Goal: Information Seeking & Learning: Learn about a topic

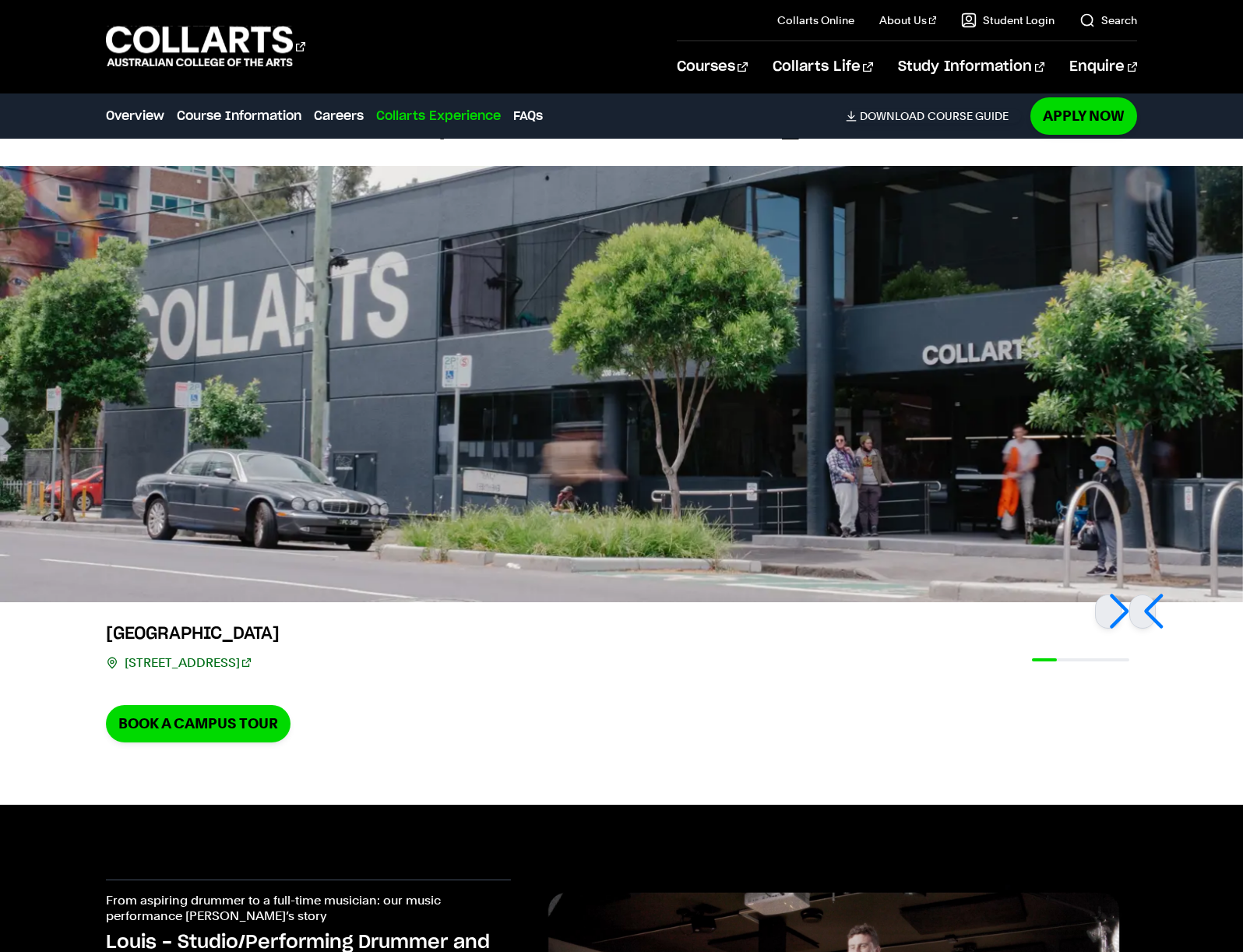
scroll to position [2248, 0]
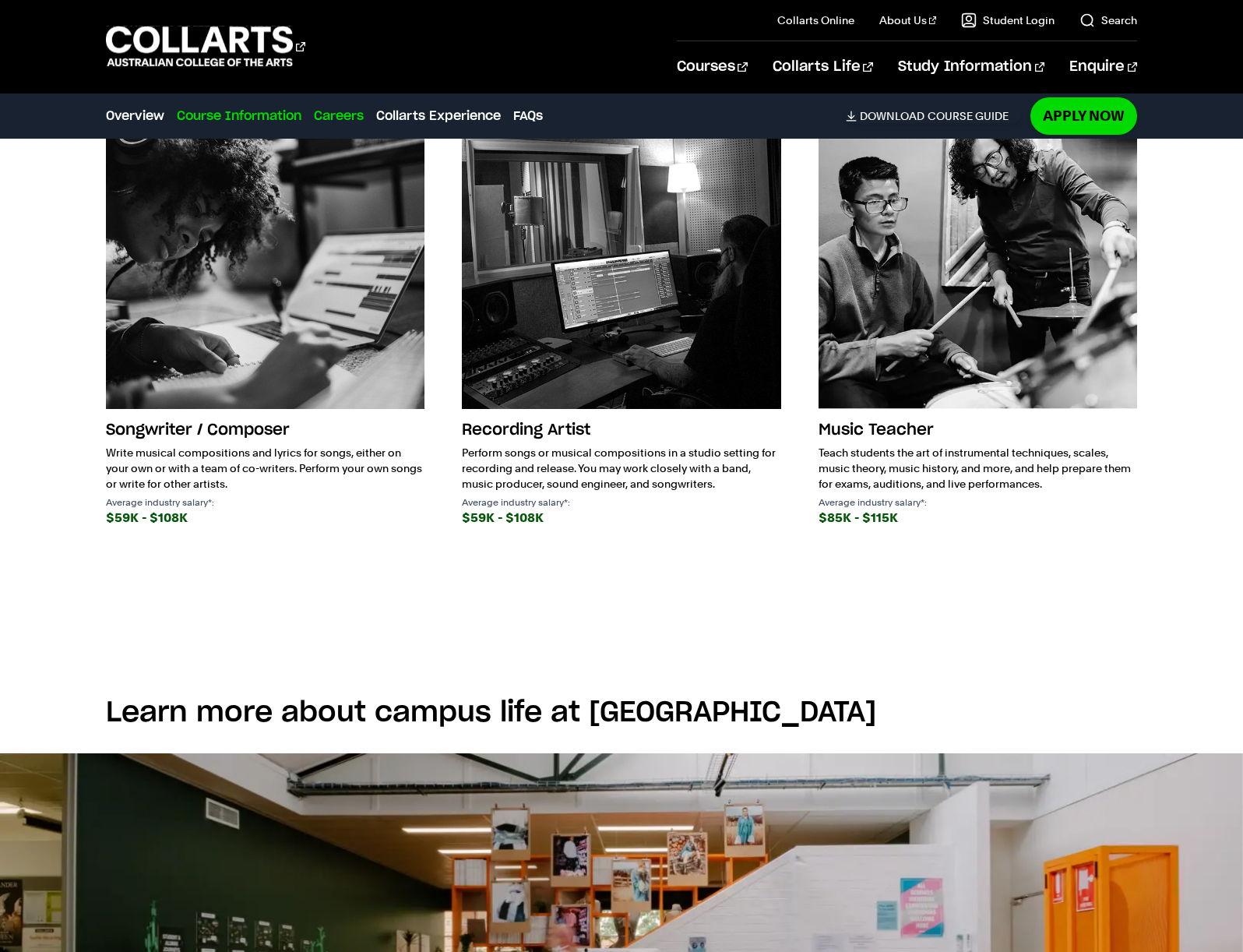
click at [262, 113] on link "Course Information" at bounding box center [239, 116] width 125 height 19
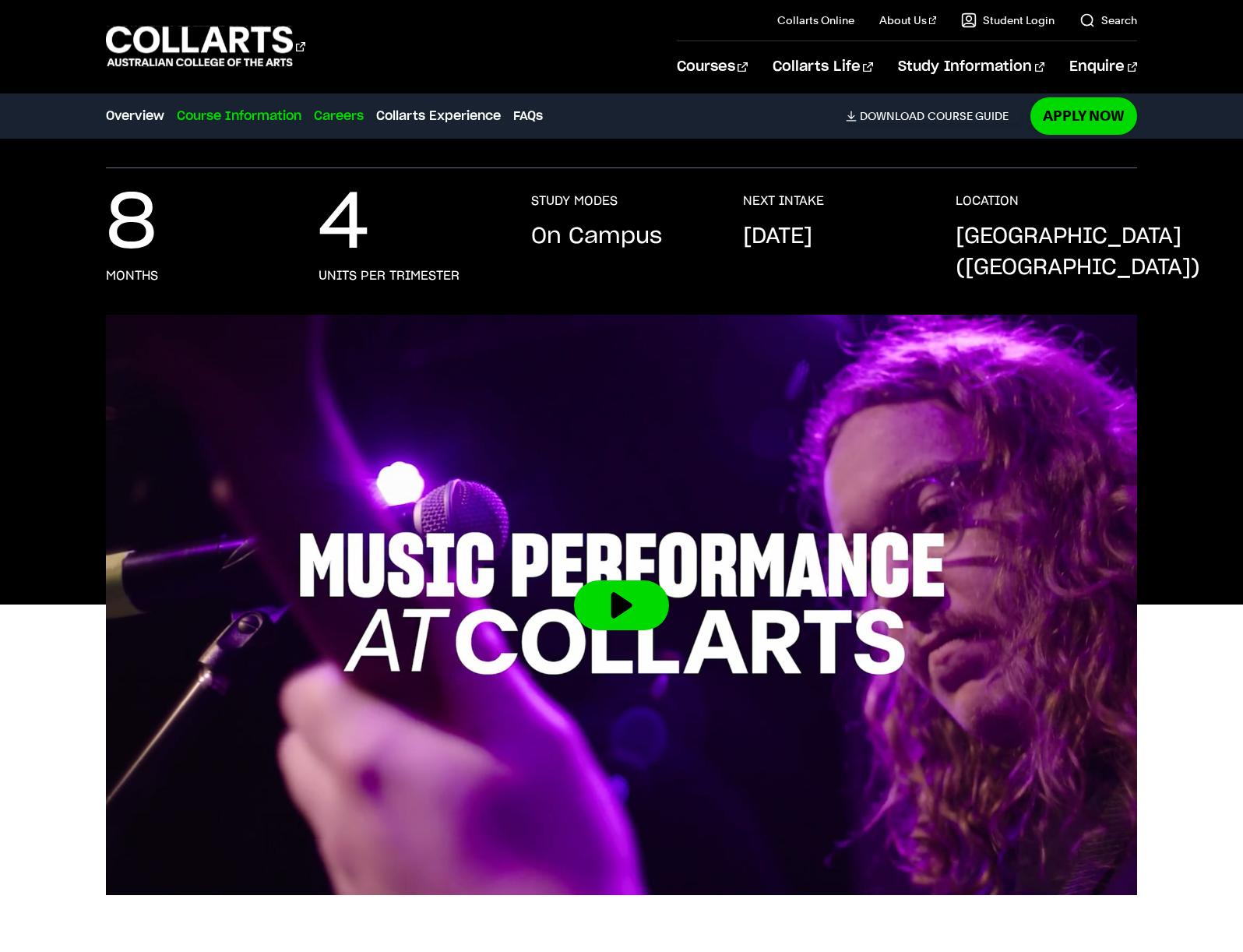
scroll to position [0, 0]
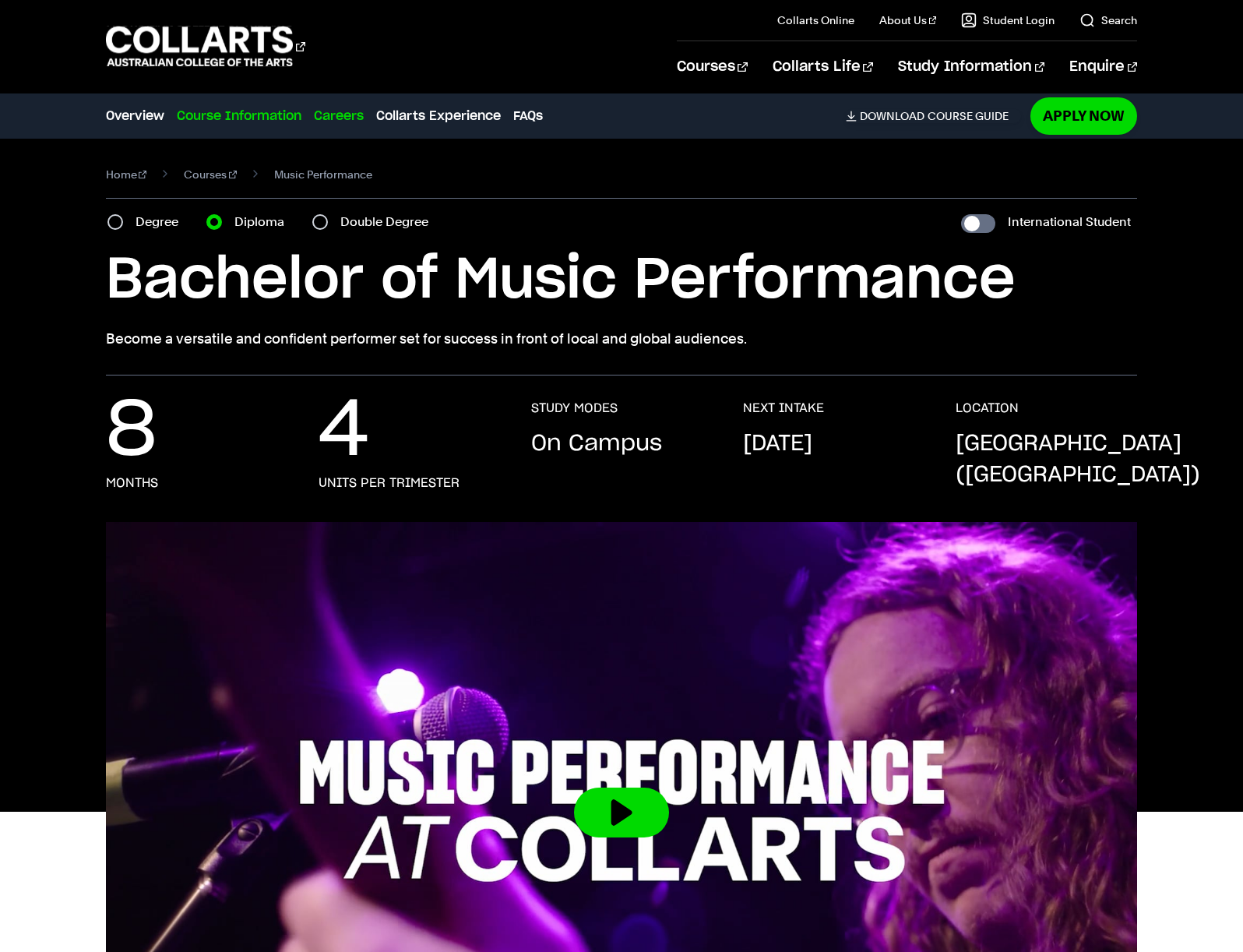
click at [262, 112] on link "Course Information" at bounding box center [239, 116] width 125 height 19
click at [148, 115] on link "Overview" at bounding box center [135, 116] width 59 height 19
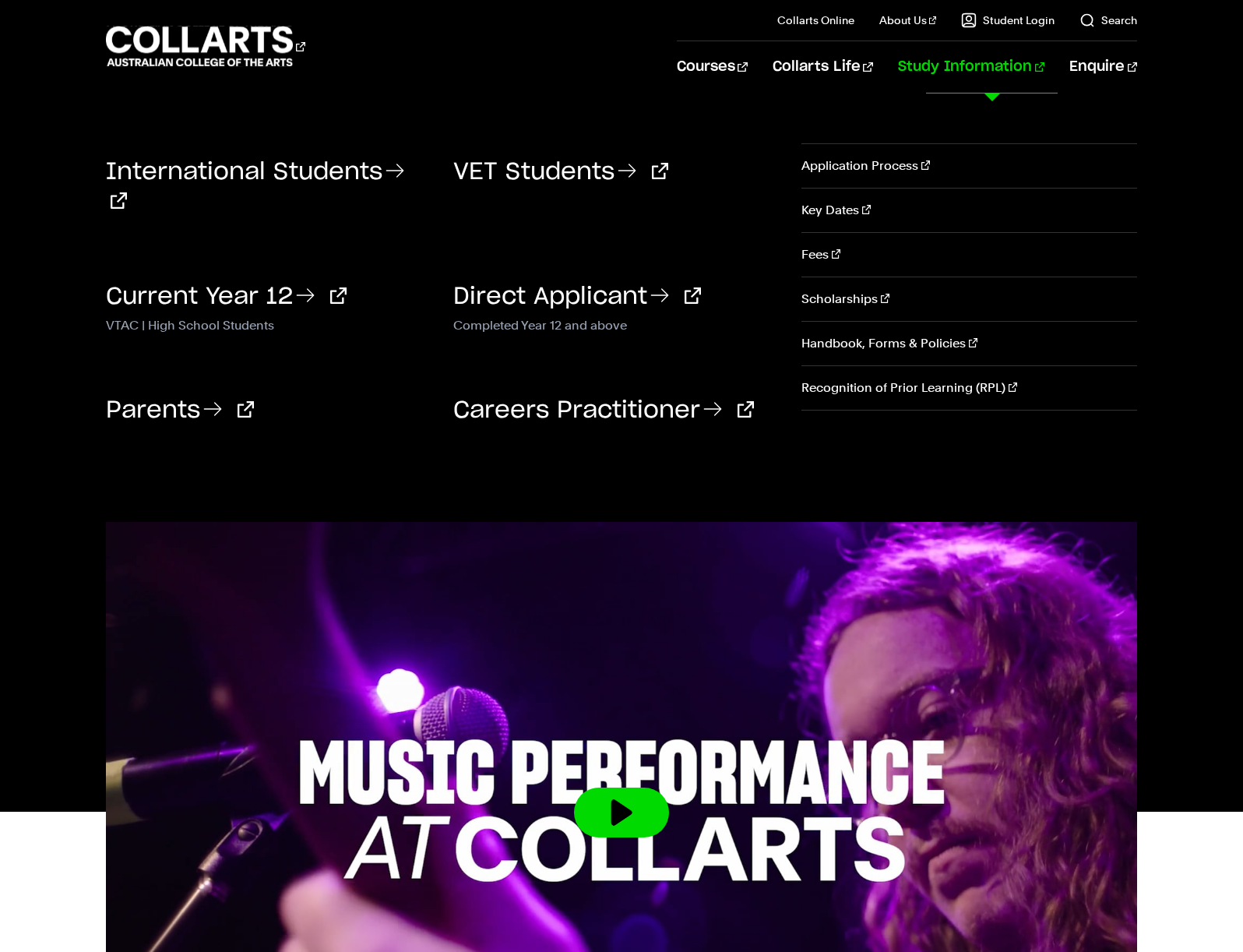
click at [1017, 64] on link "Study Information" at bounding box center [971, 67] width 147 height 52
